Goal: Information Seeking & Learning: Learn about a topic

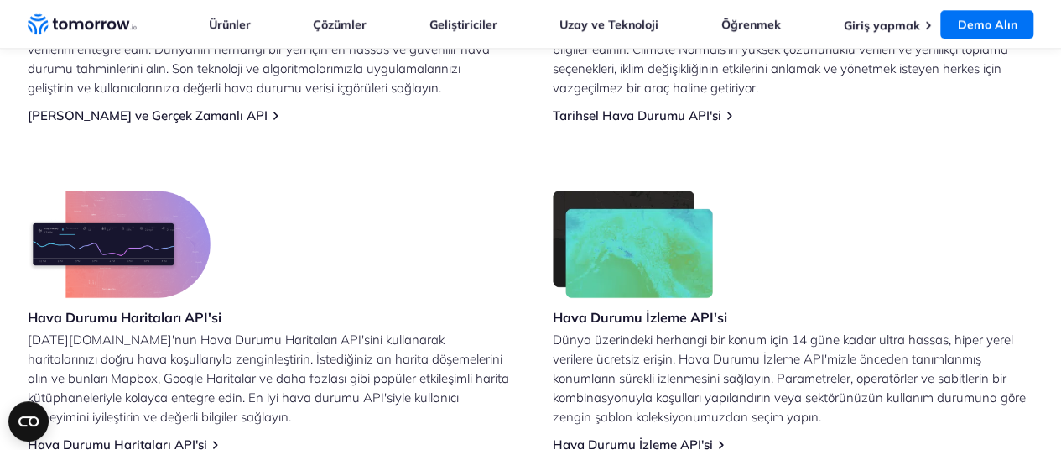
scroll to position [1007, 0]
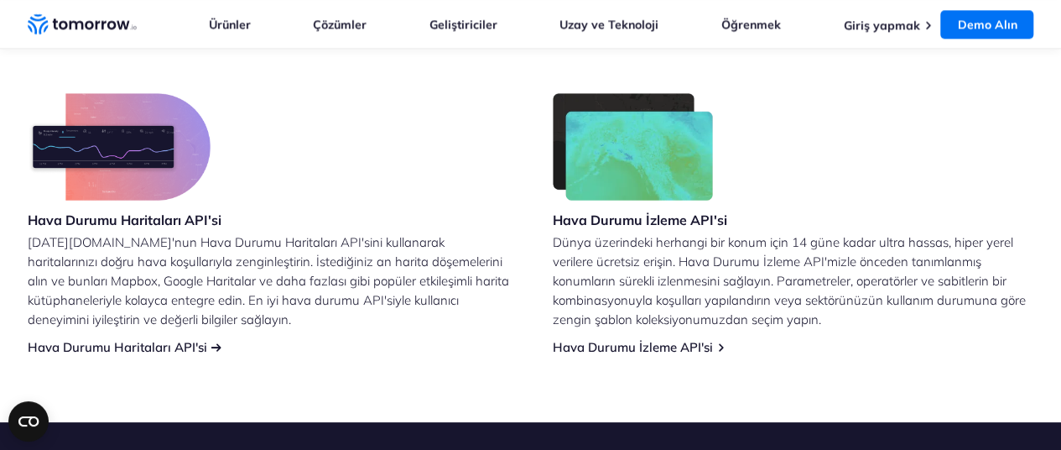
click at [94, 343] on font "Hava Durumu Haritaları API'si" at bounding box center [118, 347] width 180 height 16
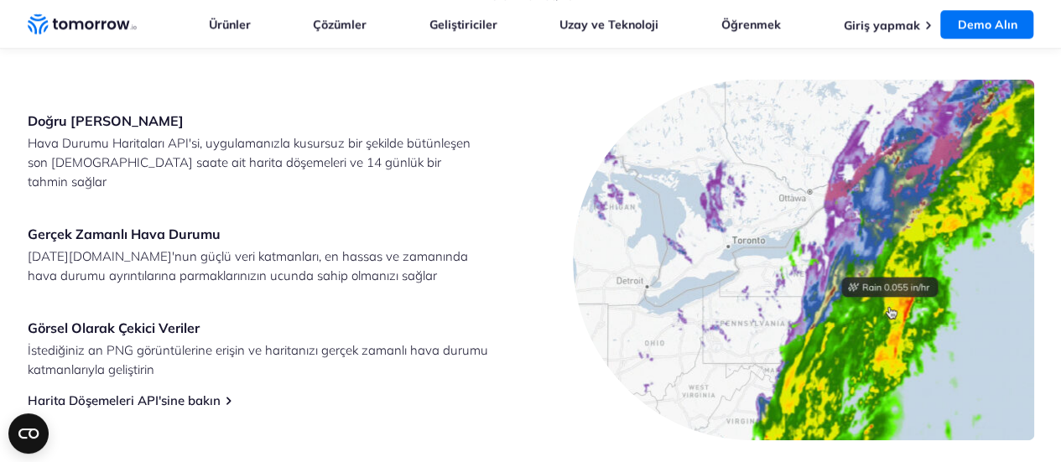
scroll to position [923, 0]
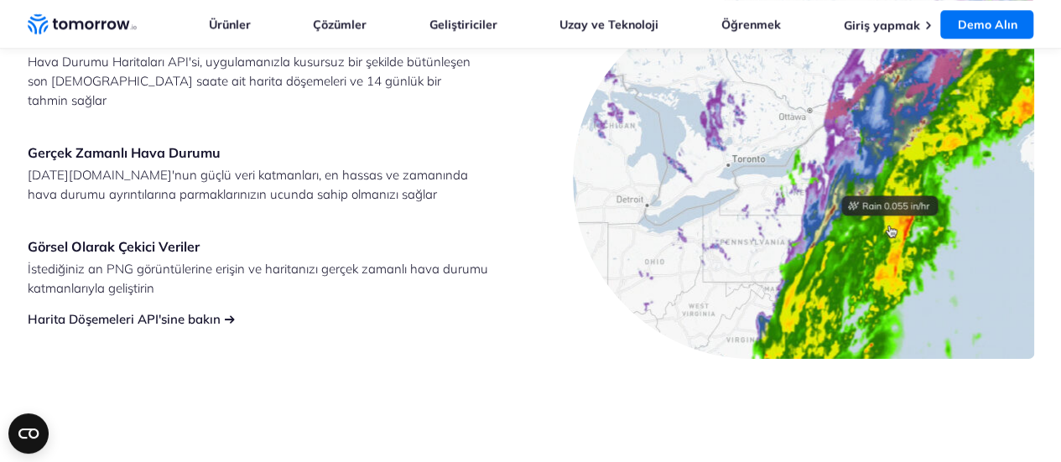
click at [168, 311] on font "Harita Döşemeleri API'sine bakın" at bounding box center [124, 319] width 193 height 16
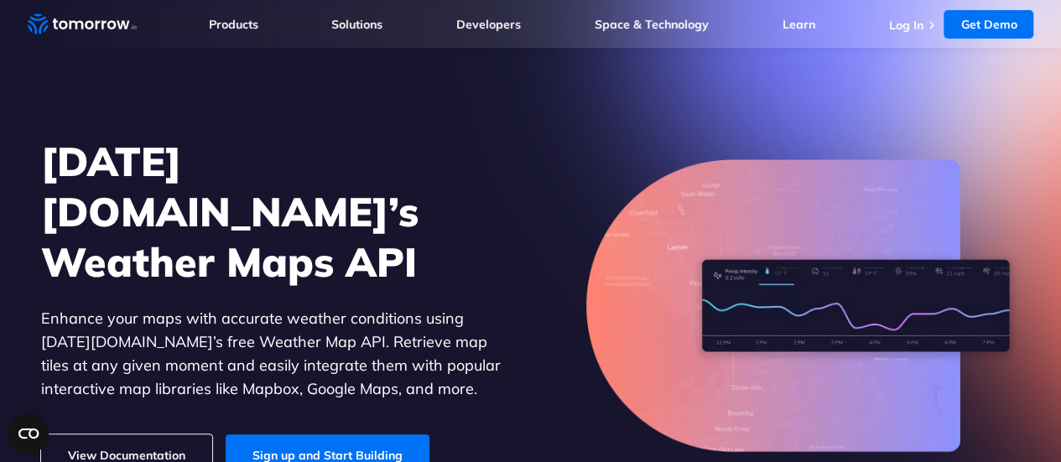
scroll to position [0, 0]
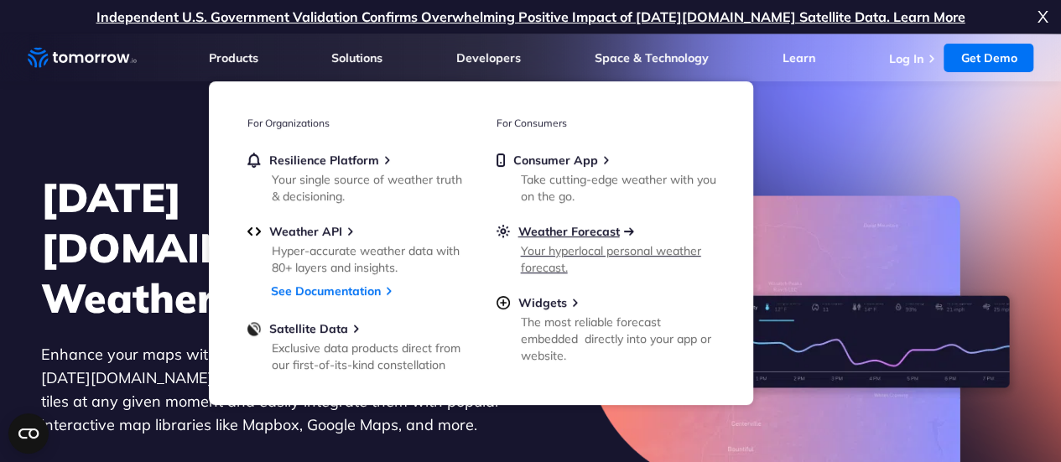
click at [555, 232] on span "Weather Forecast" at bounding box center [570, 231] width 102 height 15
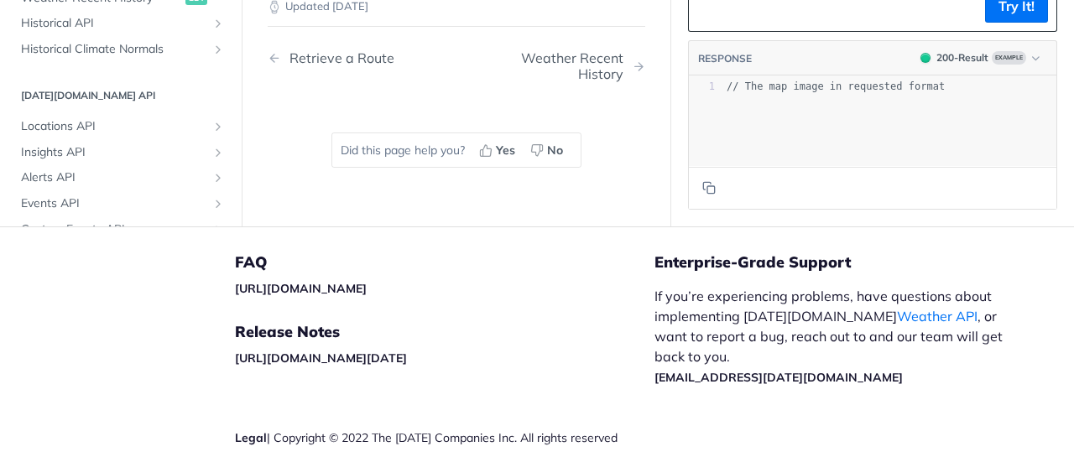
scroll to position [3025, 0]
